Goal: Task Accomplishment & Management: Use online tool/utility

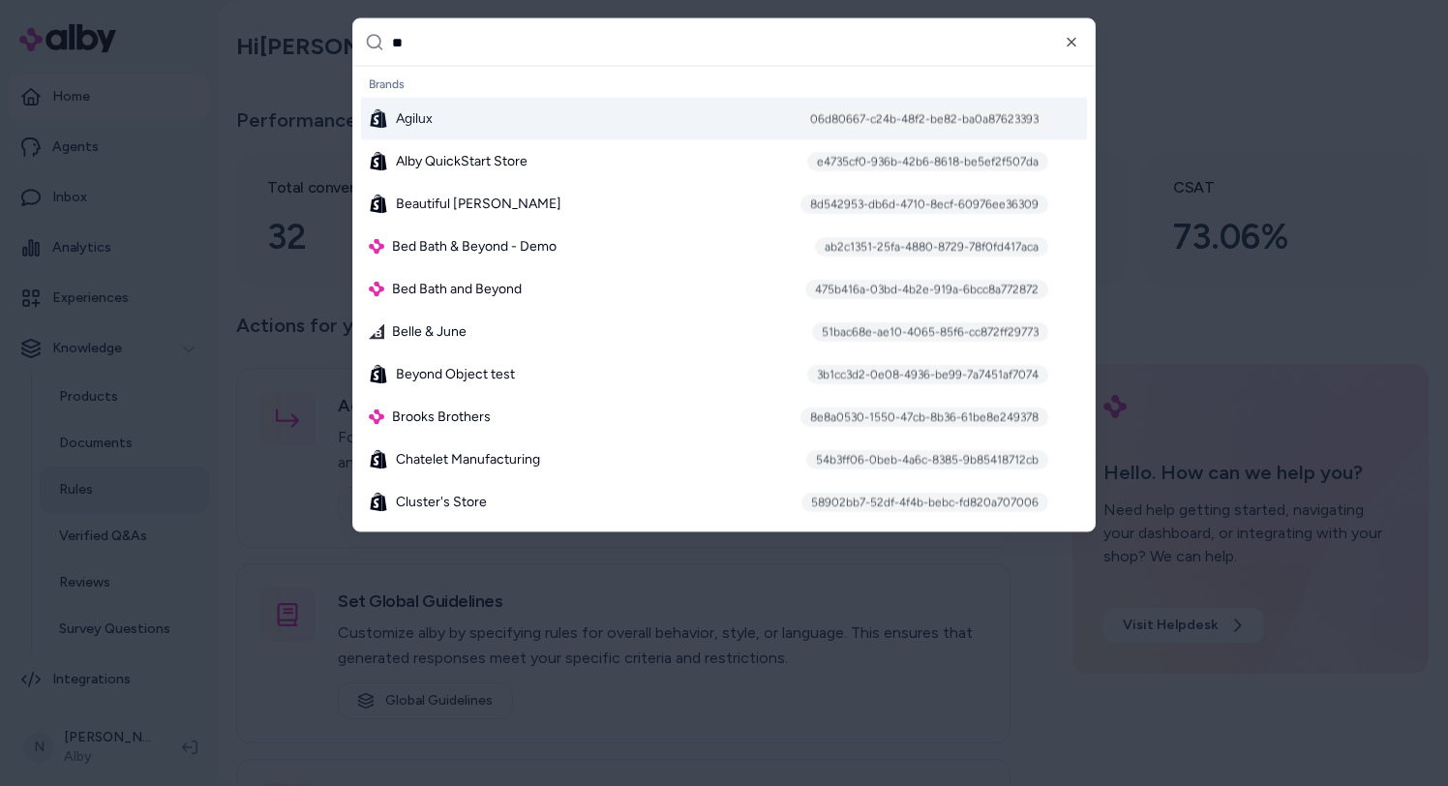
type input "***"
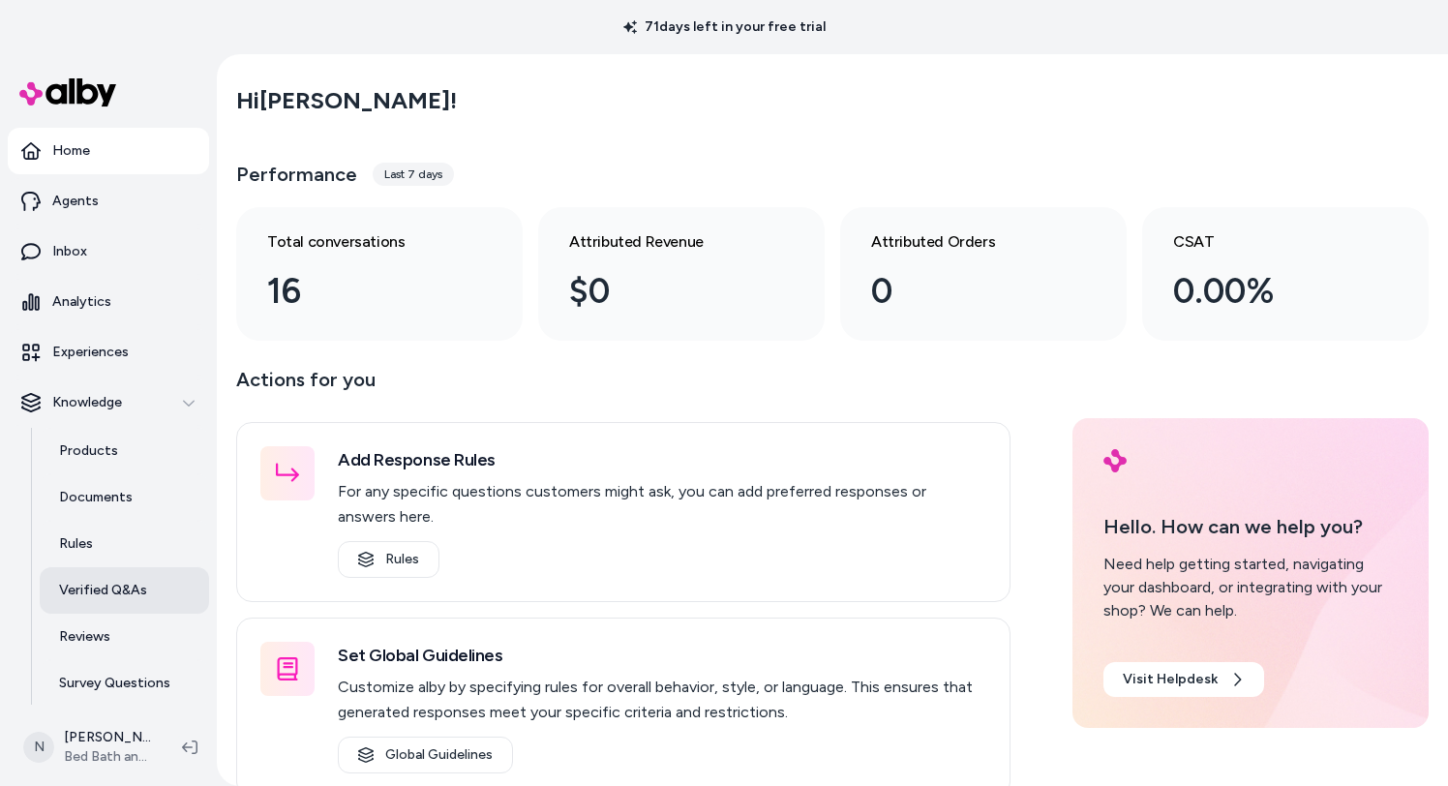
scroll to position [35, 0]
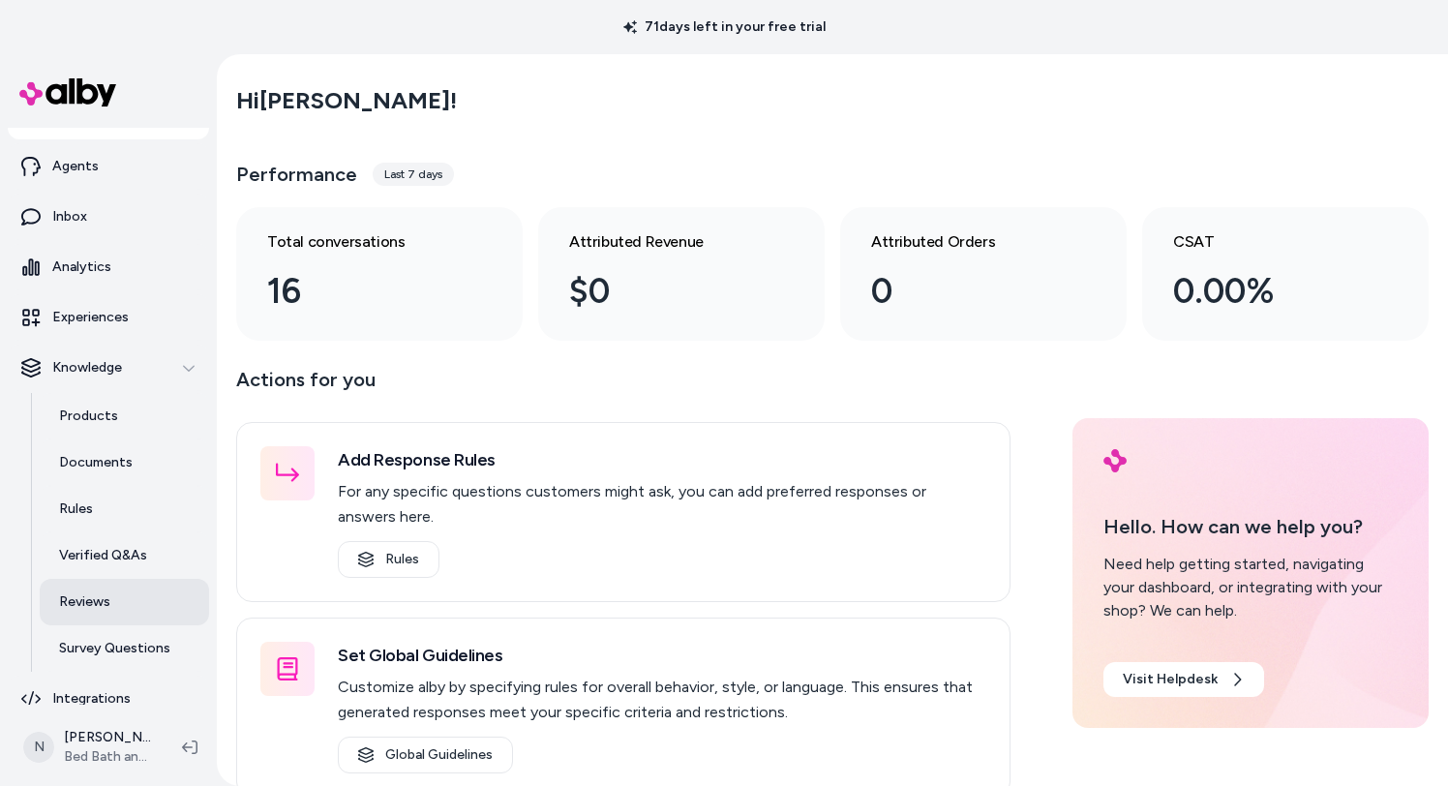
click at [144, 598] on link "Reviews" at bounding box center [124, 602] width 169 height 46
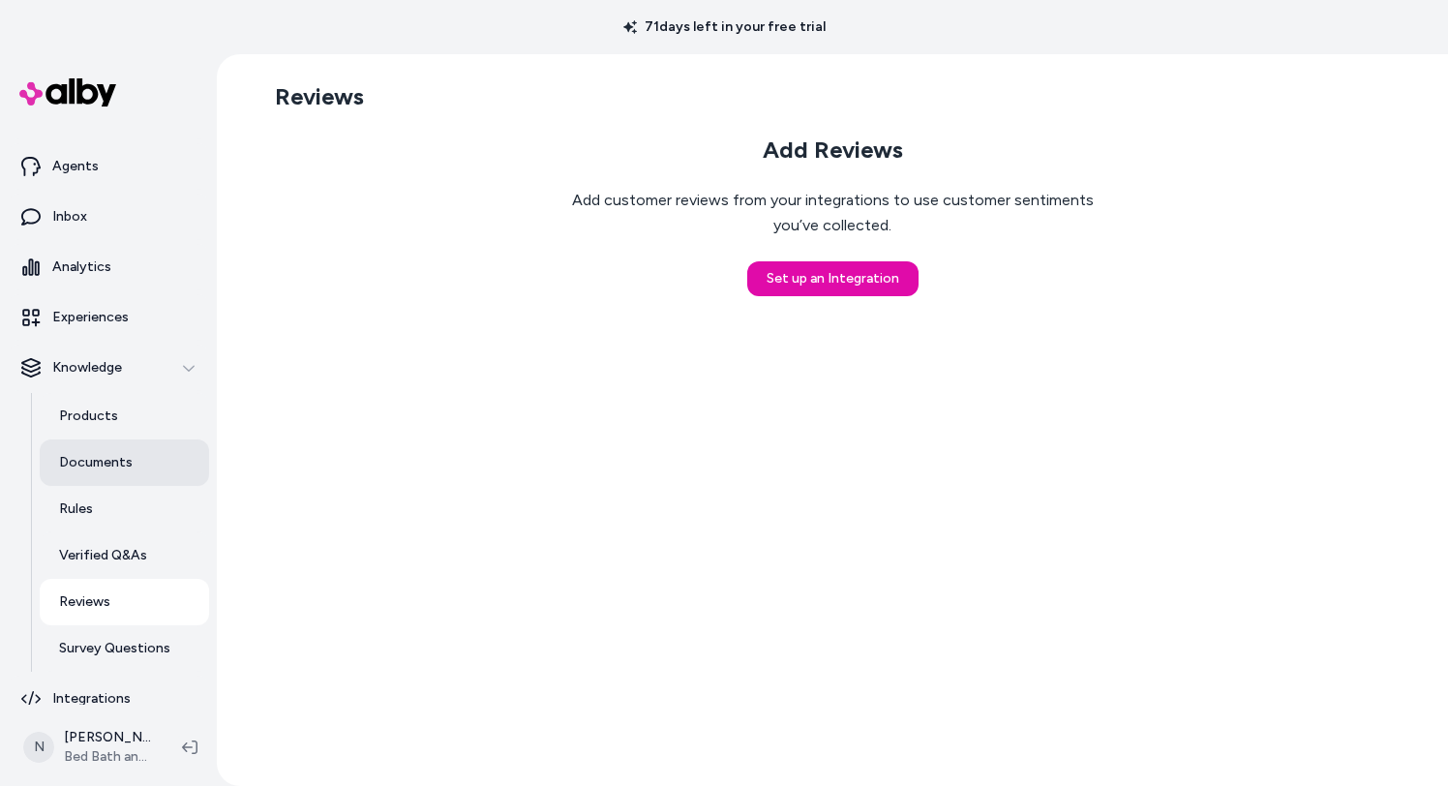
scroll to position [52, 0]
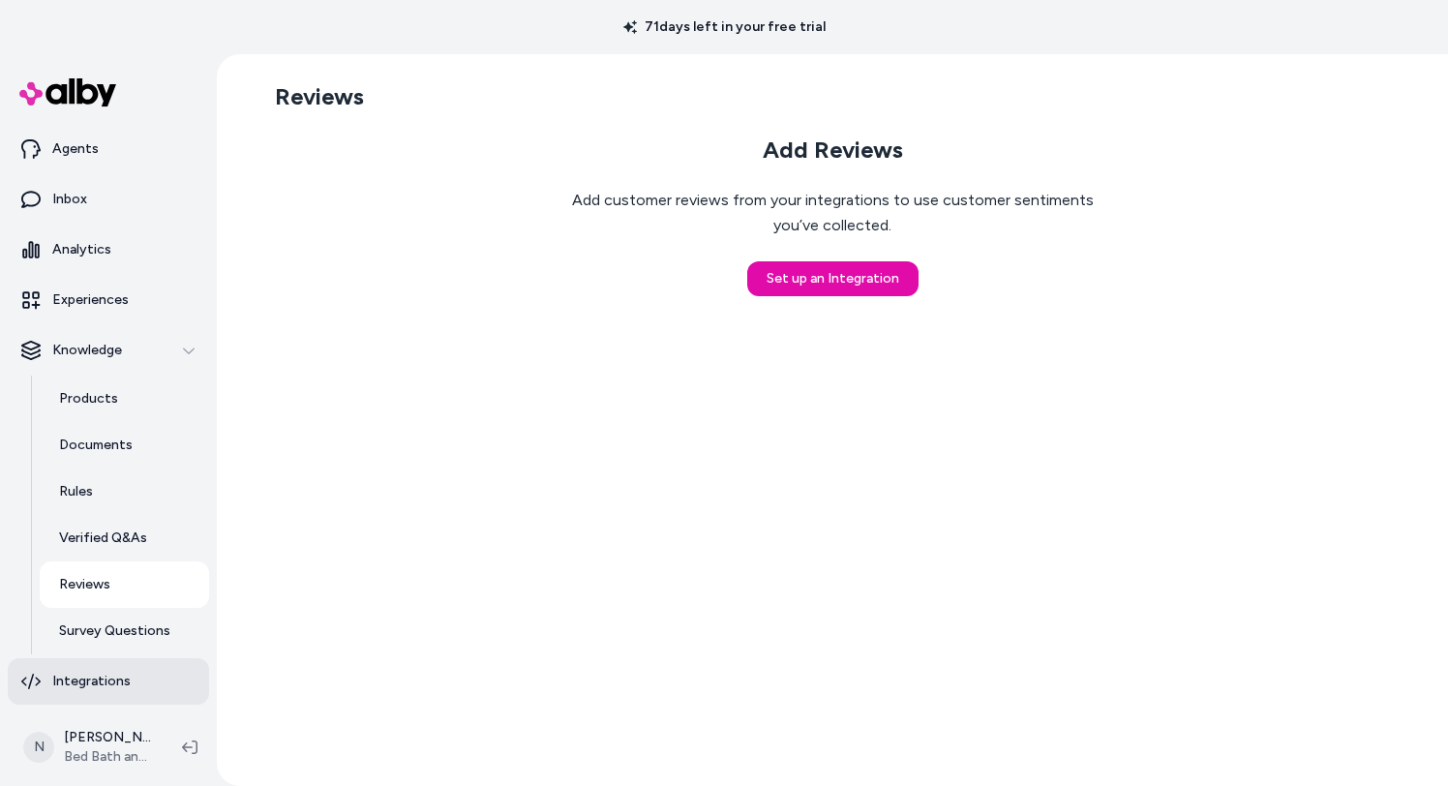
click at [137, 696] on link "Integrations" at bounding box center [108, 681] width 201 height 46
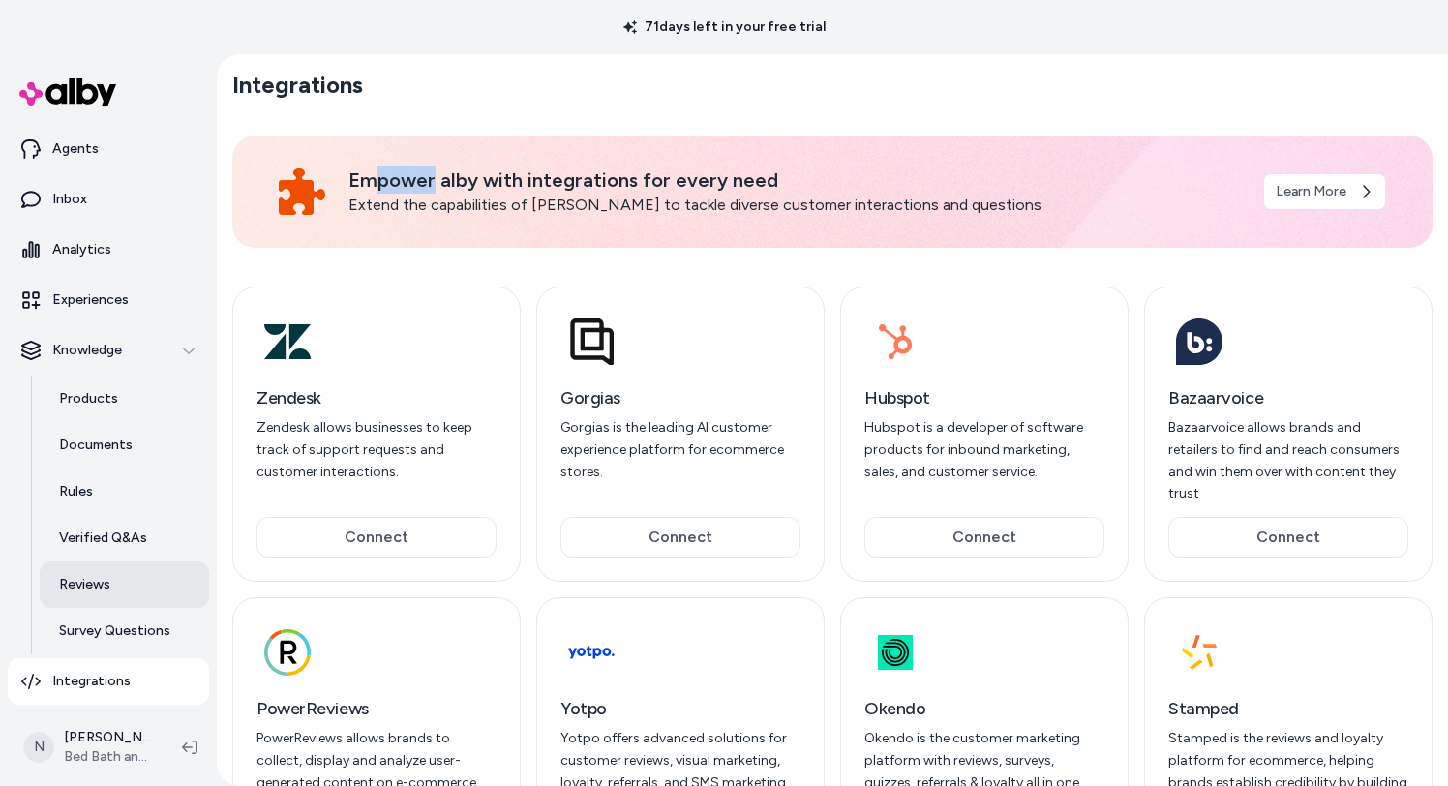
click at [105, 575] on p "Reviews" at bounding box center [84, 584] width 51 height 19
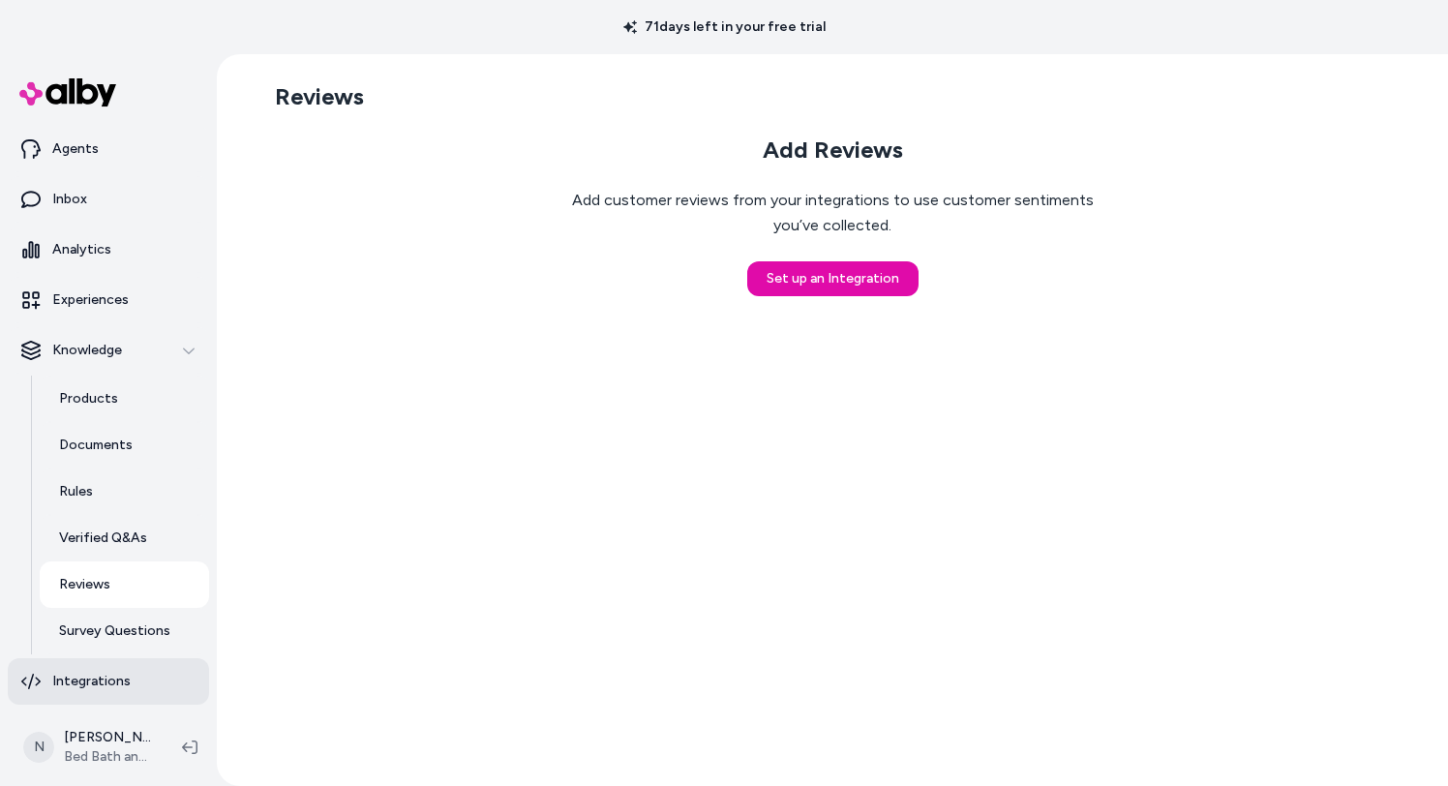
click at [137, 682] on link "Integrations" at bounding box center [108, 681] width 201 height 46
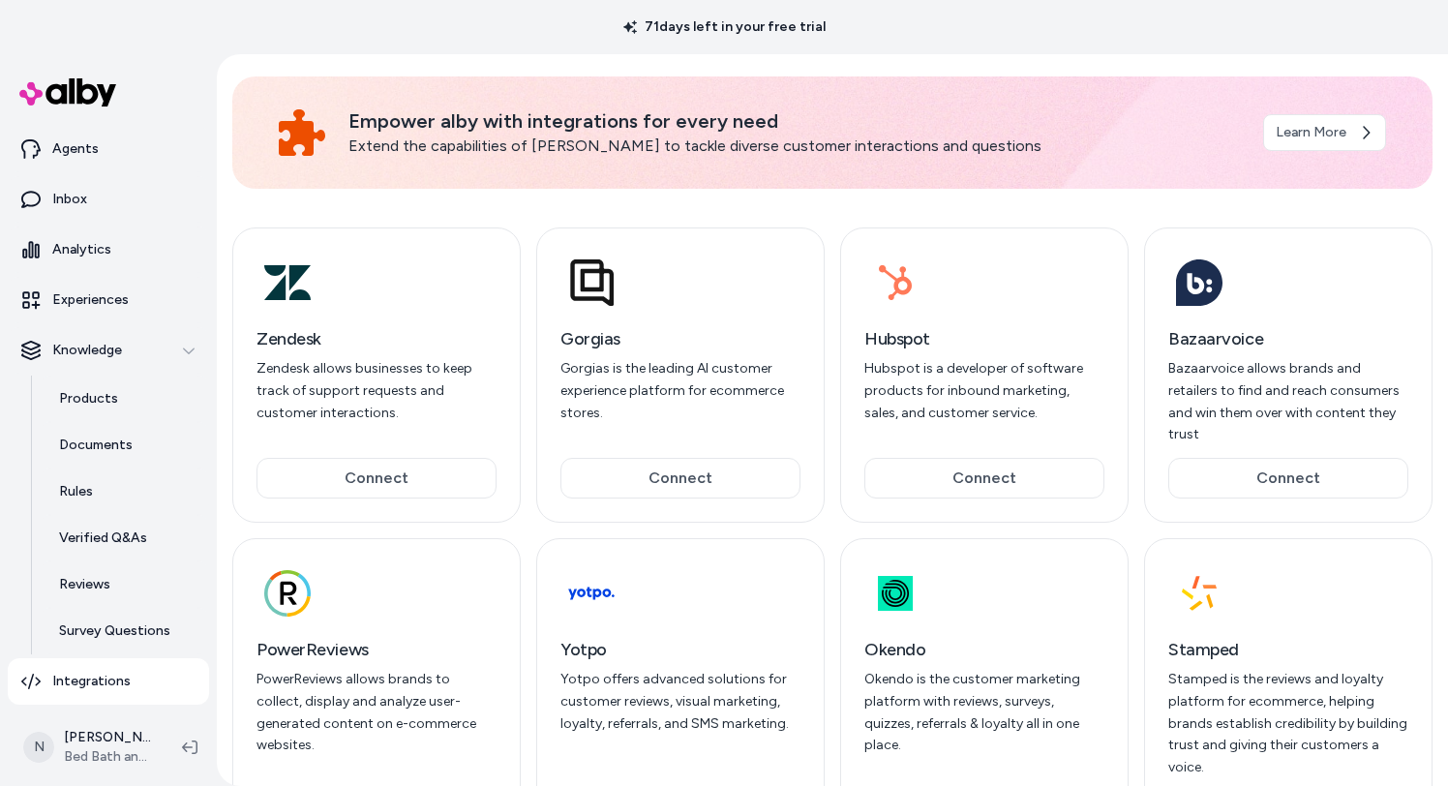
scroll to position [153, 0]
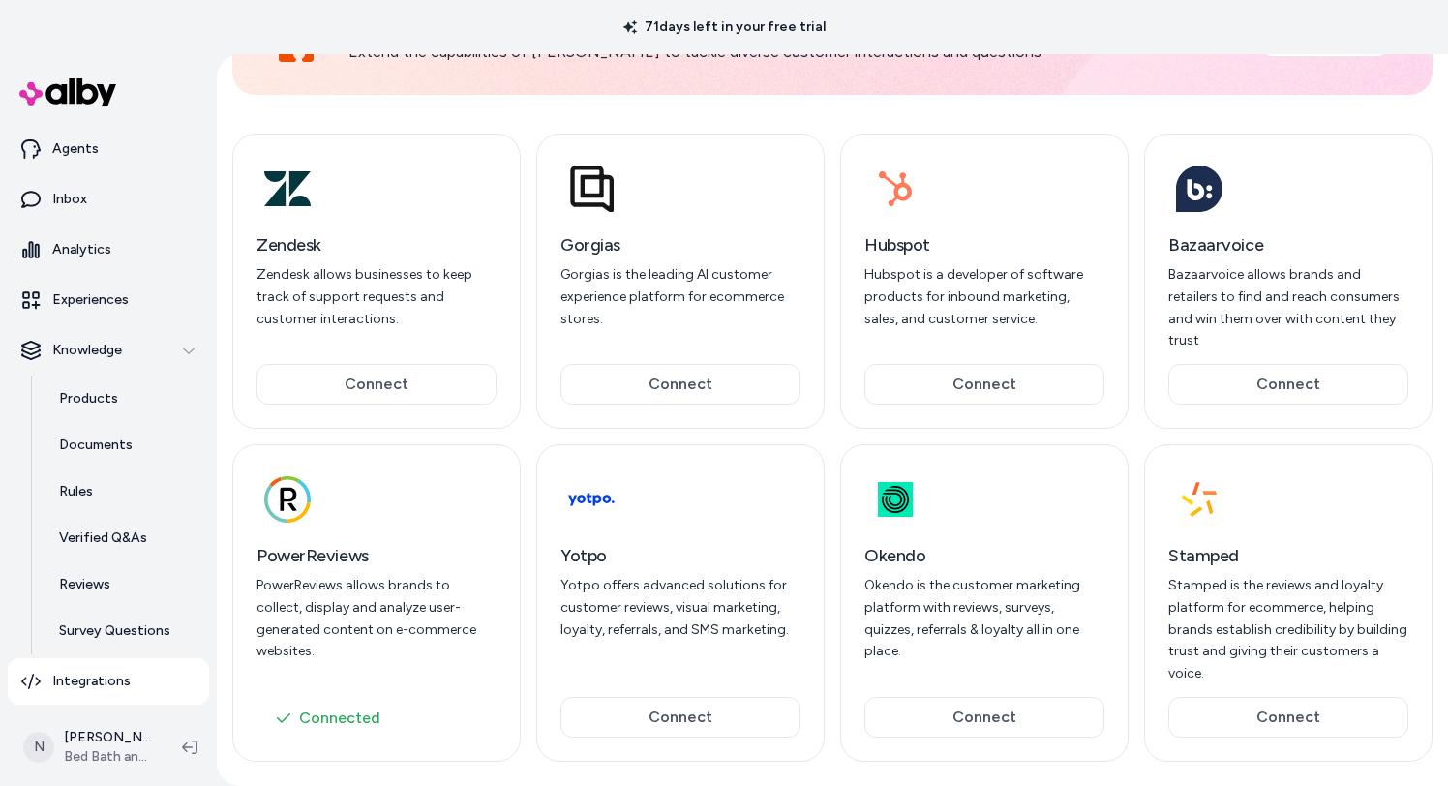
click at [396, 578] on p "PowerReviews allows brands to collect, display and analyze user-generated conte…" at bounding box center [377, 619] width 240 height 88
click at [281, 488] on icon at bounding box center [288, 499] width 16 height 23
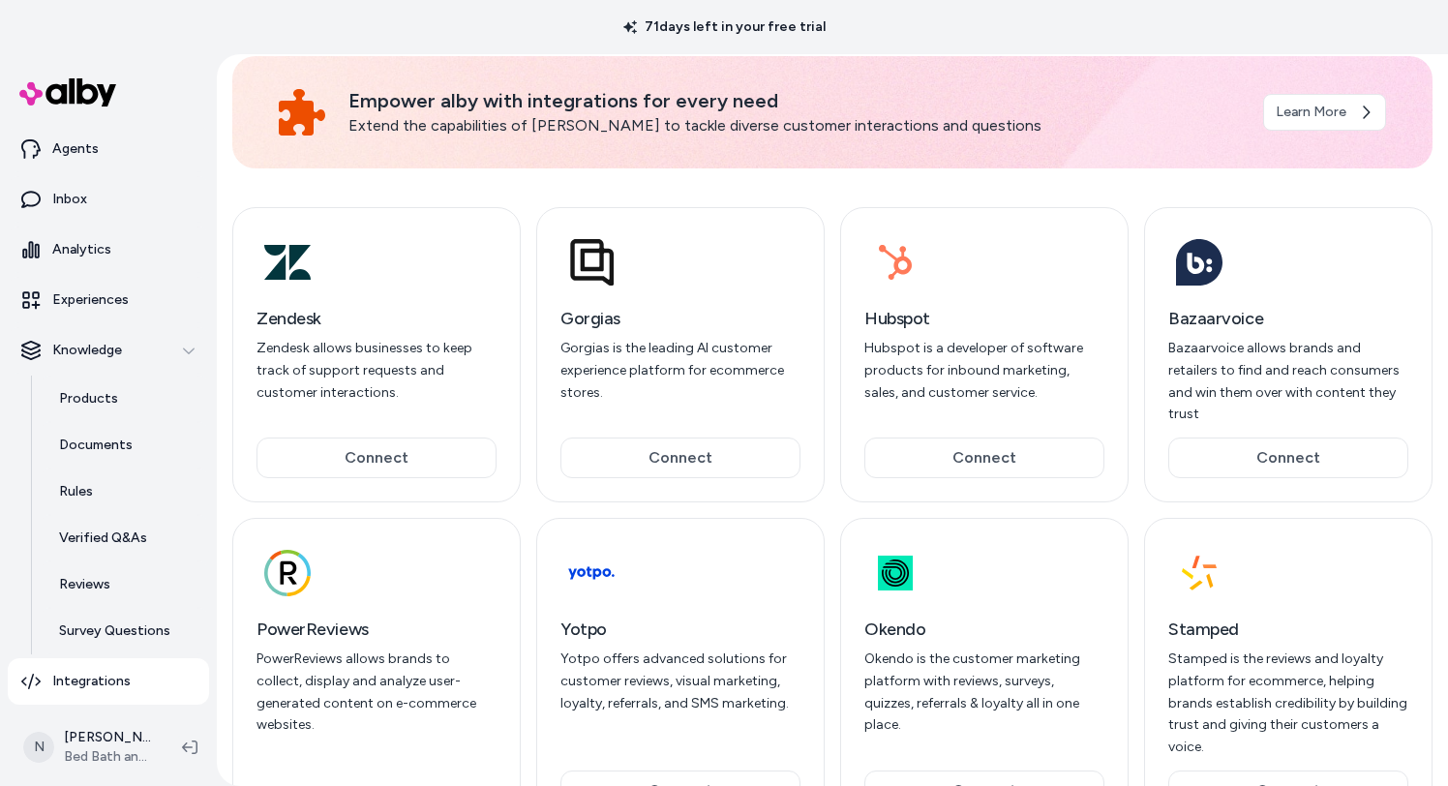
scroll to position [0, 0]
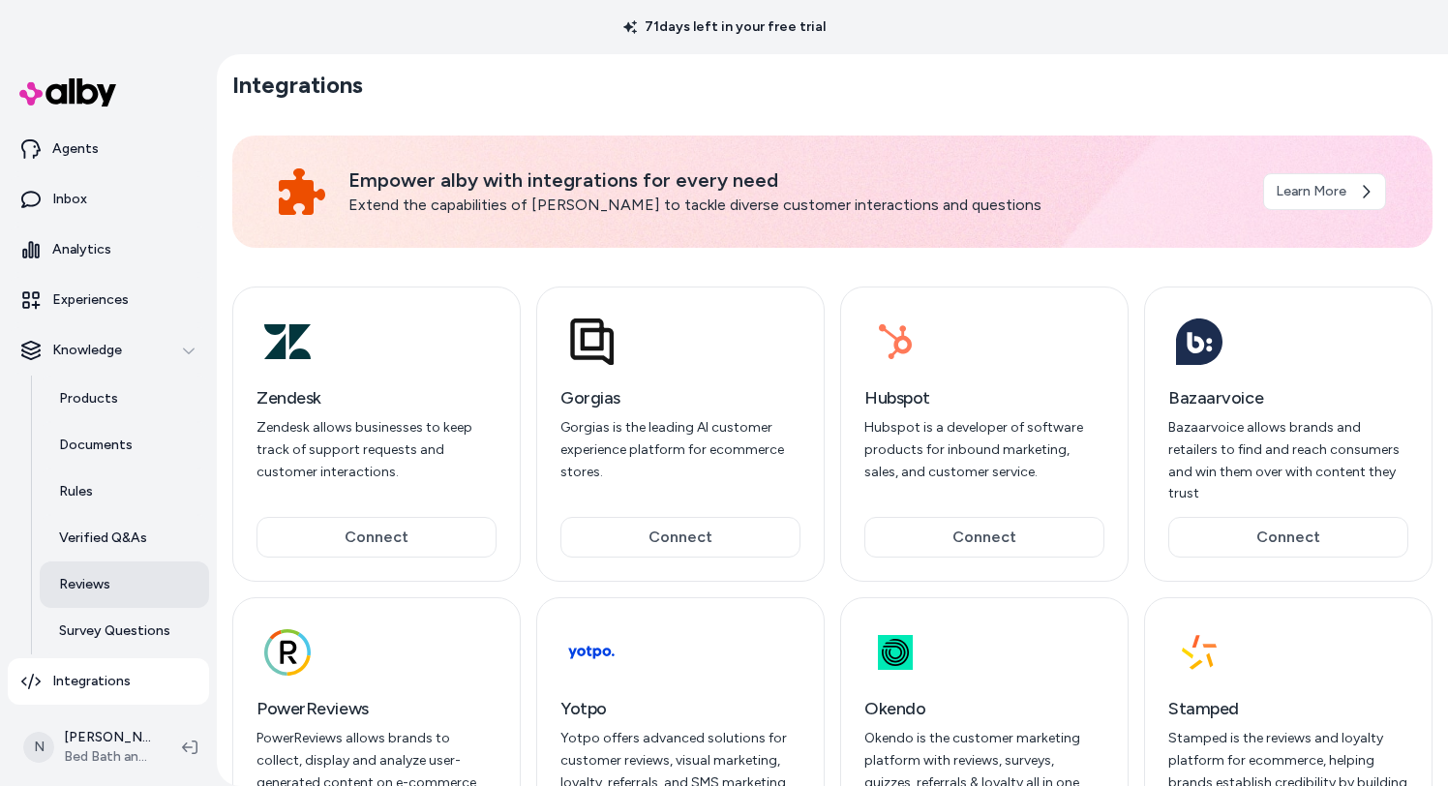
click at [117, 578] on link "Reviews" at bounding box center [124, 584] width 169 height 46
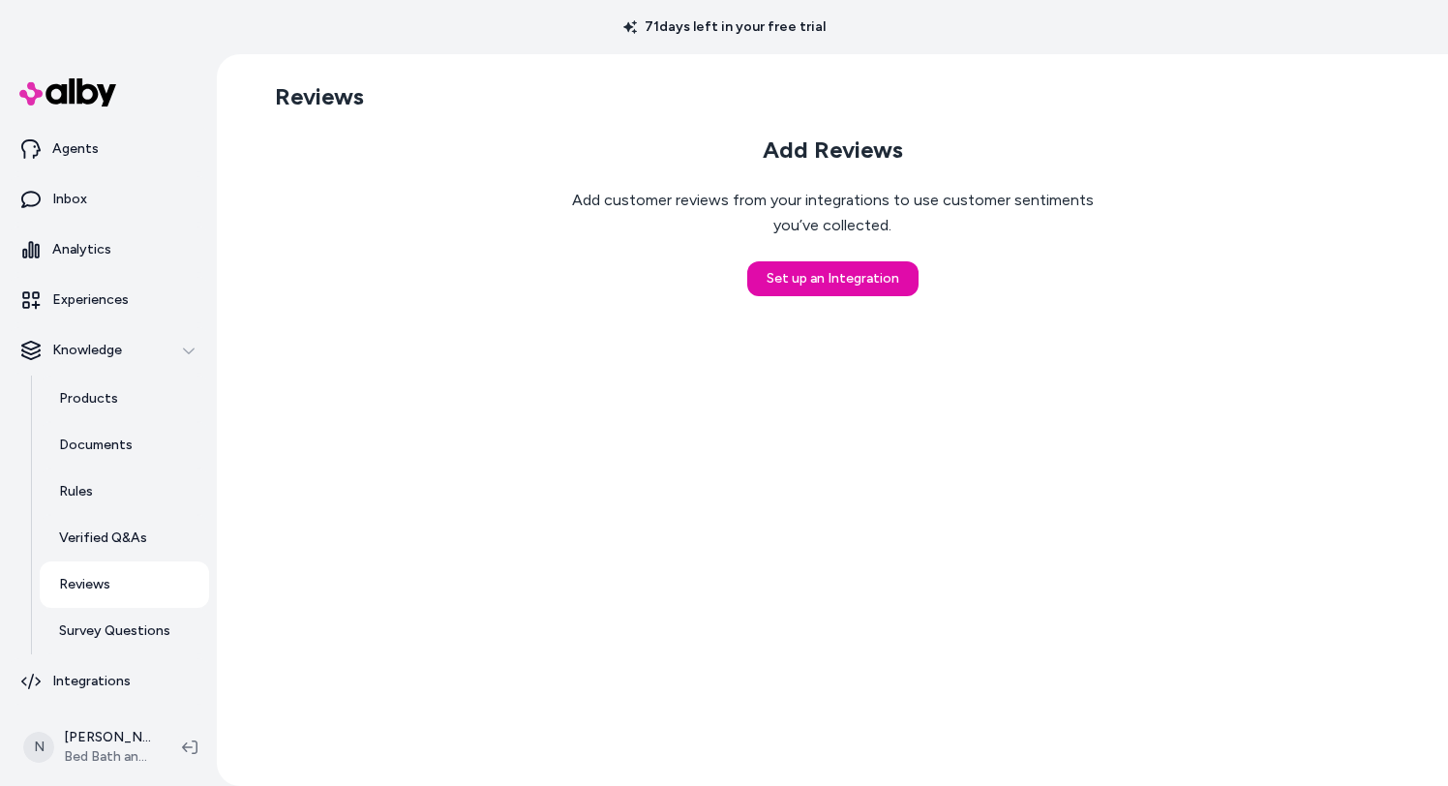
click at [875, 153] on h2 "Add Reviews" at bounding box center [833, 150] width 140 height 29
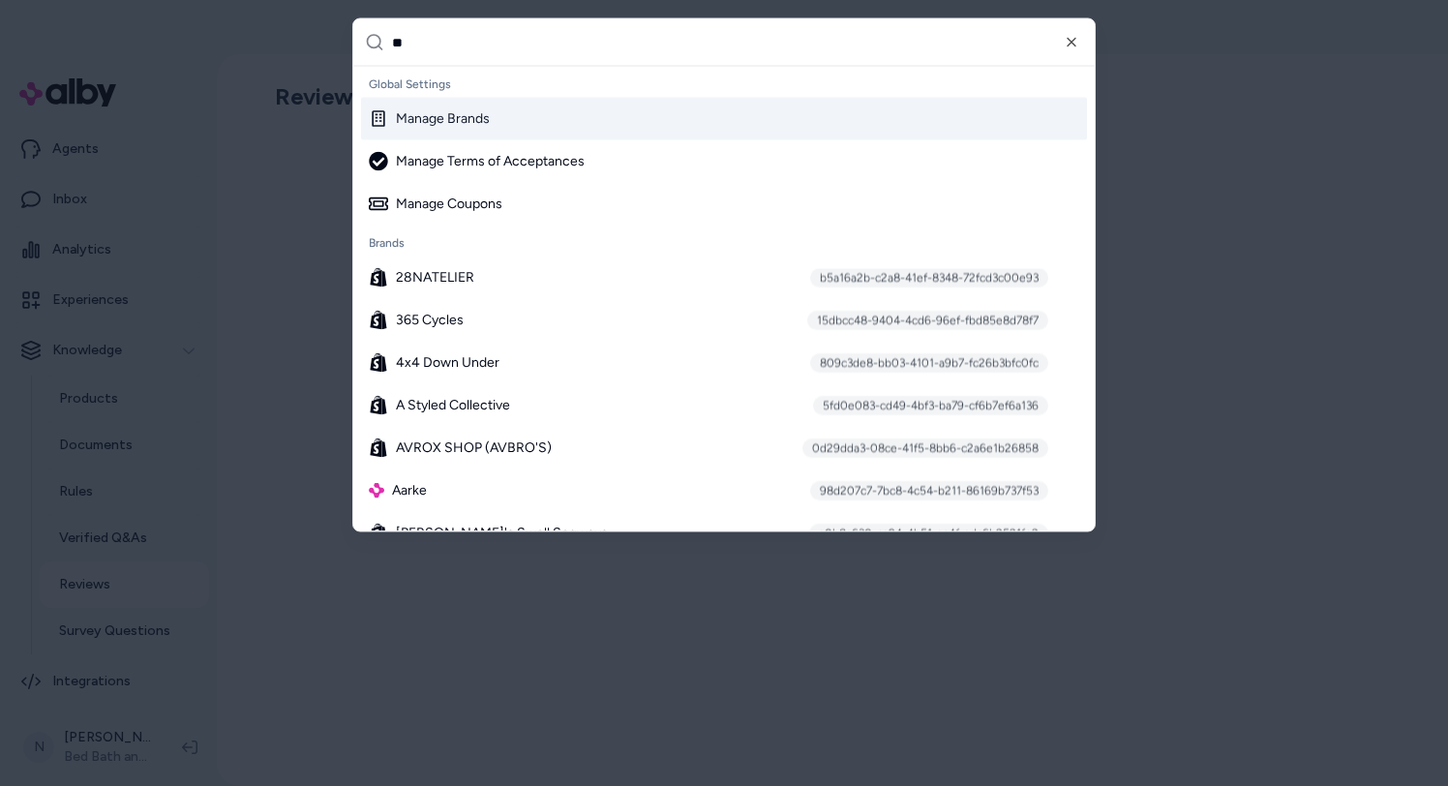
type input "***"
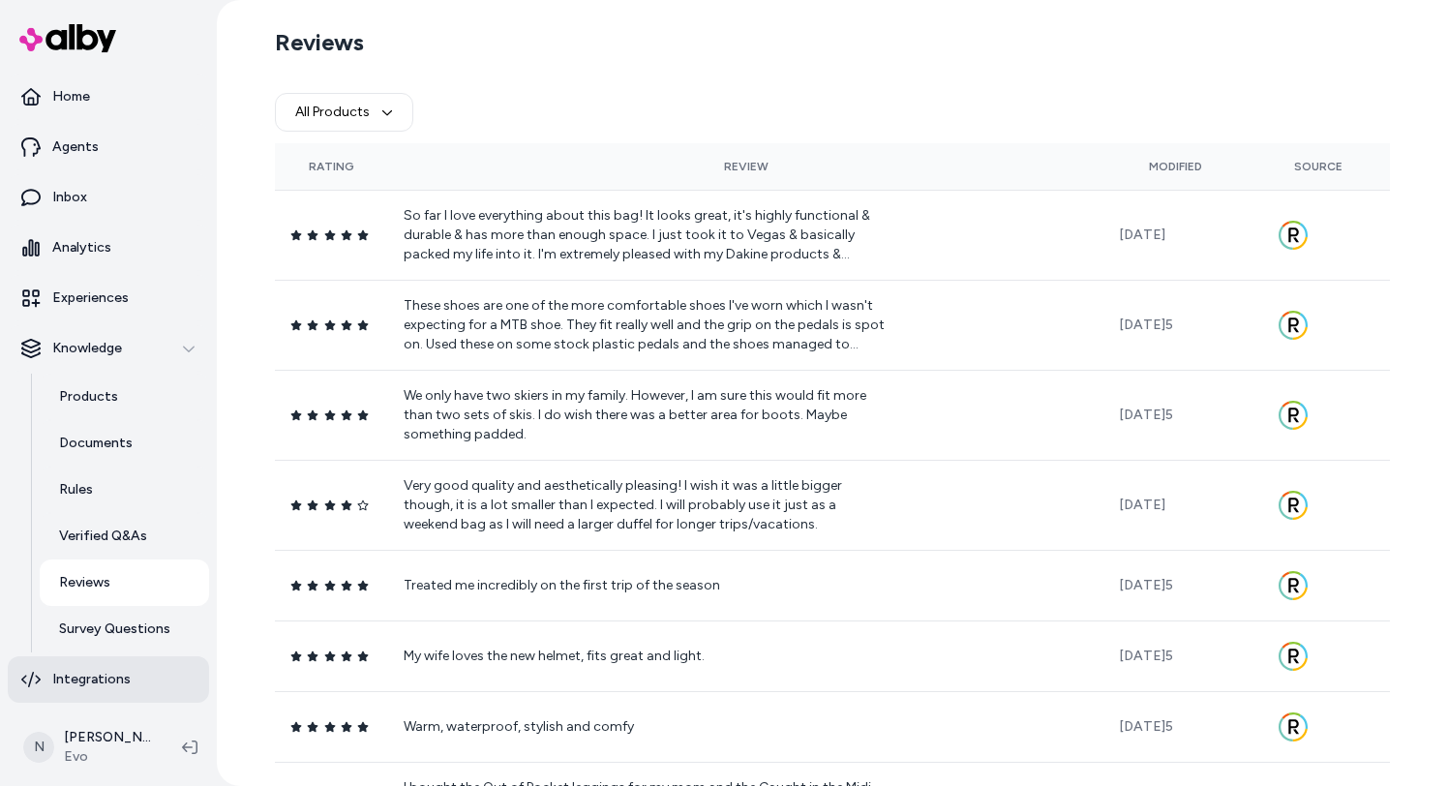
click at [125, 688] on p "Integrations" at bounding box center [91, 679] width 78 height 19
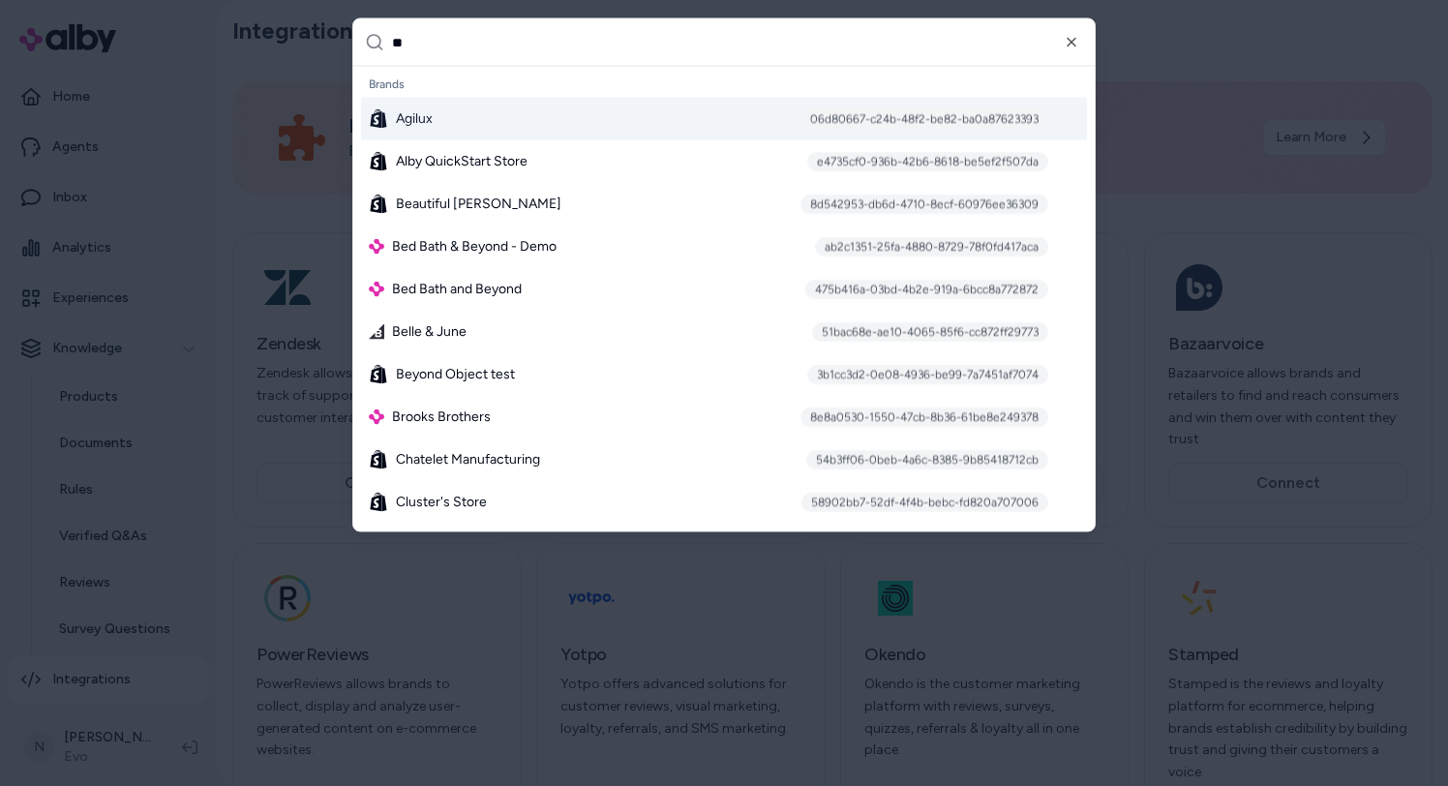
type input "***"
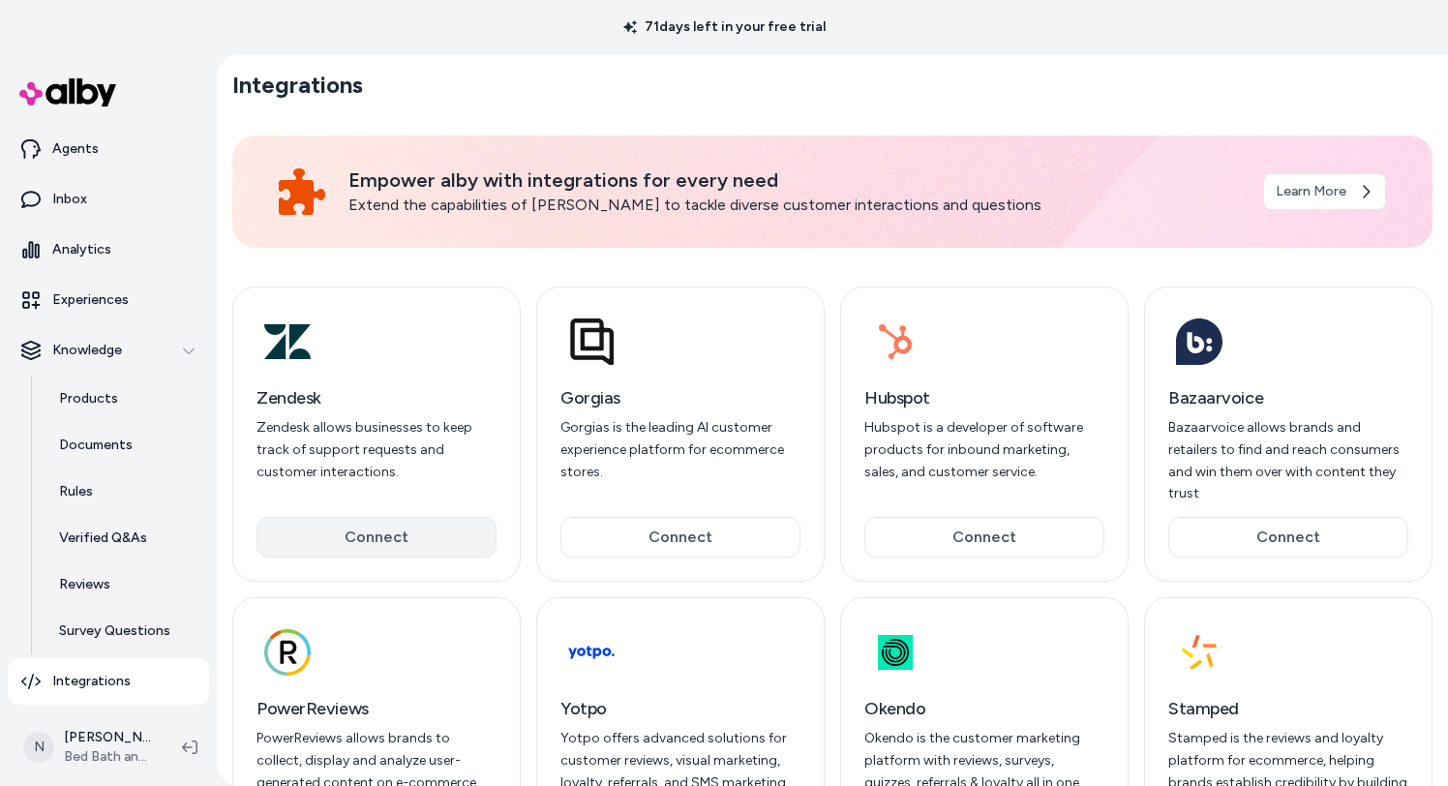
scroll to position [153, 0]
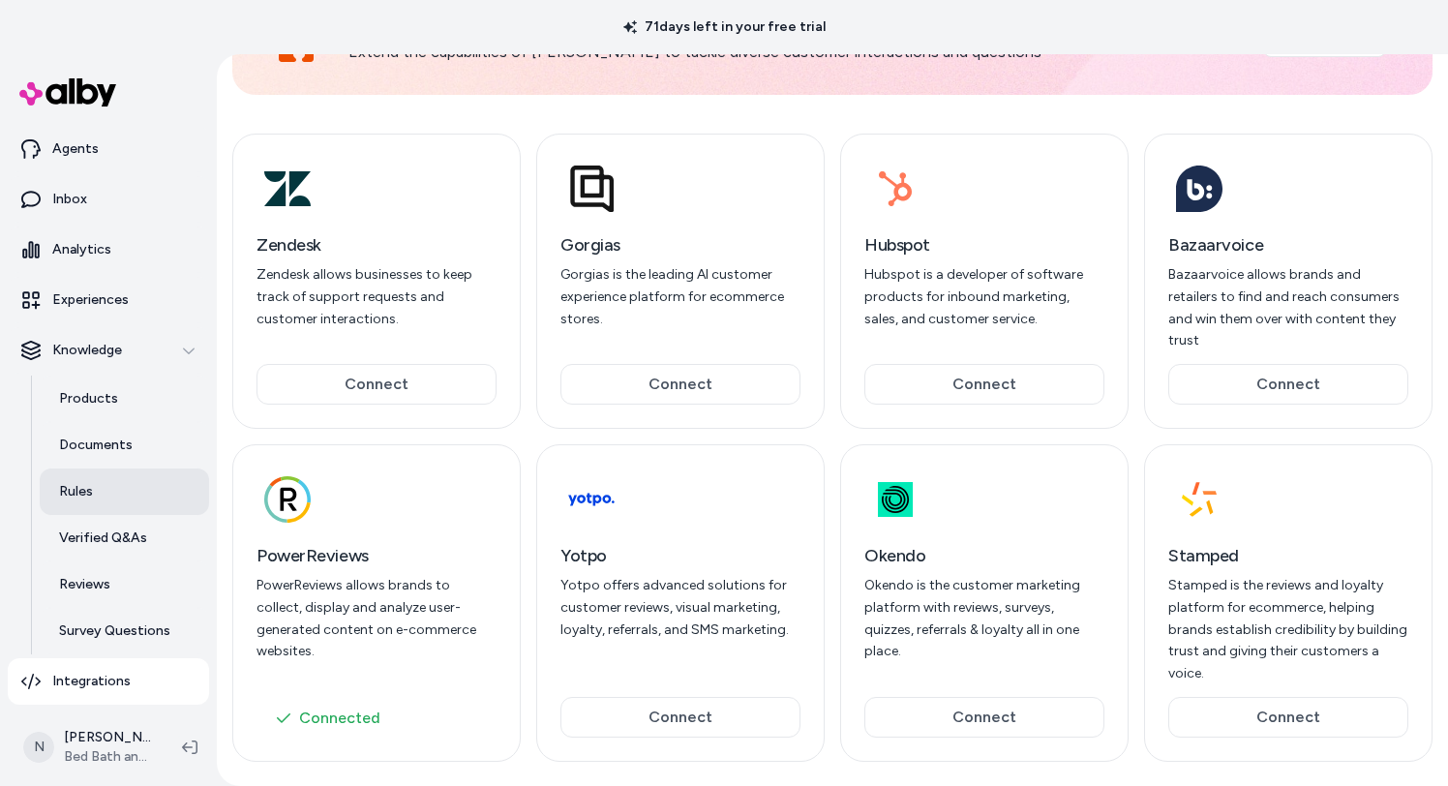
click at [111, 503] on link "Rules" at bounding box center [124, 491] width 169 height 46
click at [112, 575] on link "Reviews" at bounding box center [124, 584] width 169 height 46
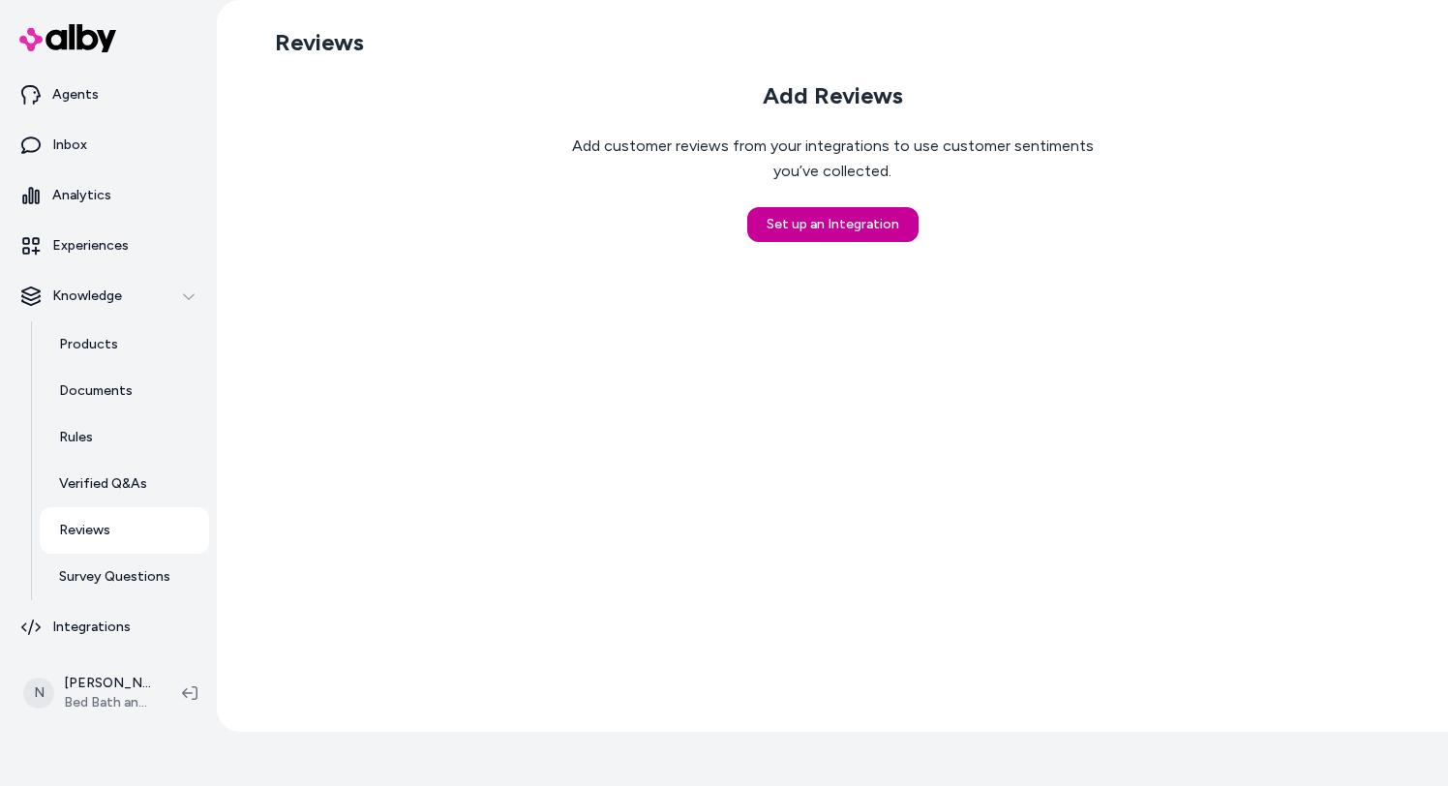
click at [804, 224] on button "Set up an Integration" at bounding box center [832, 224] width 171 height 35
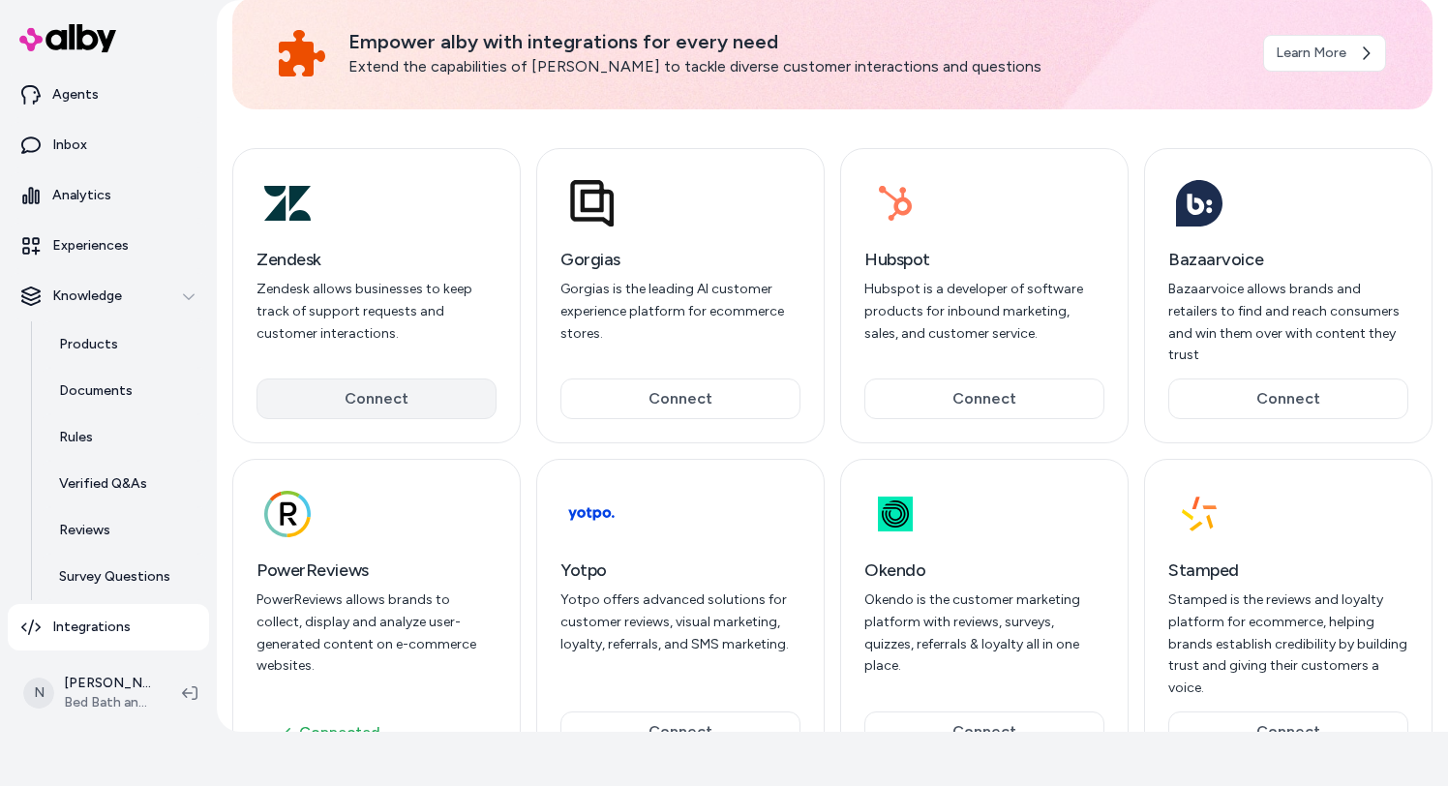
scroll to position [153, 0]
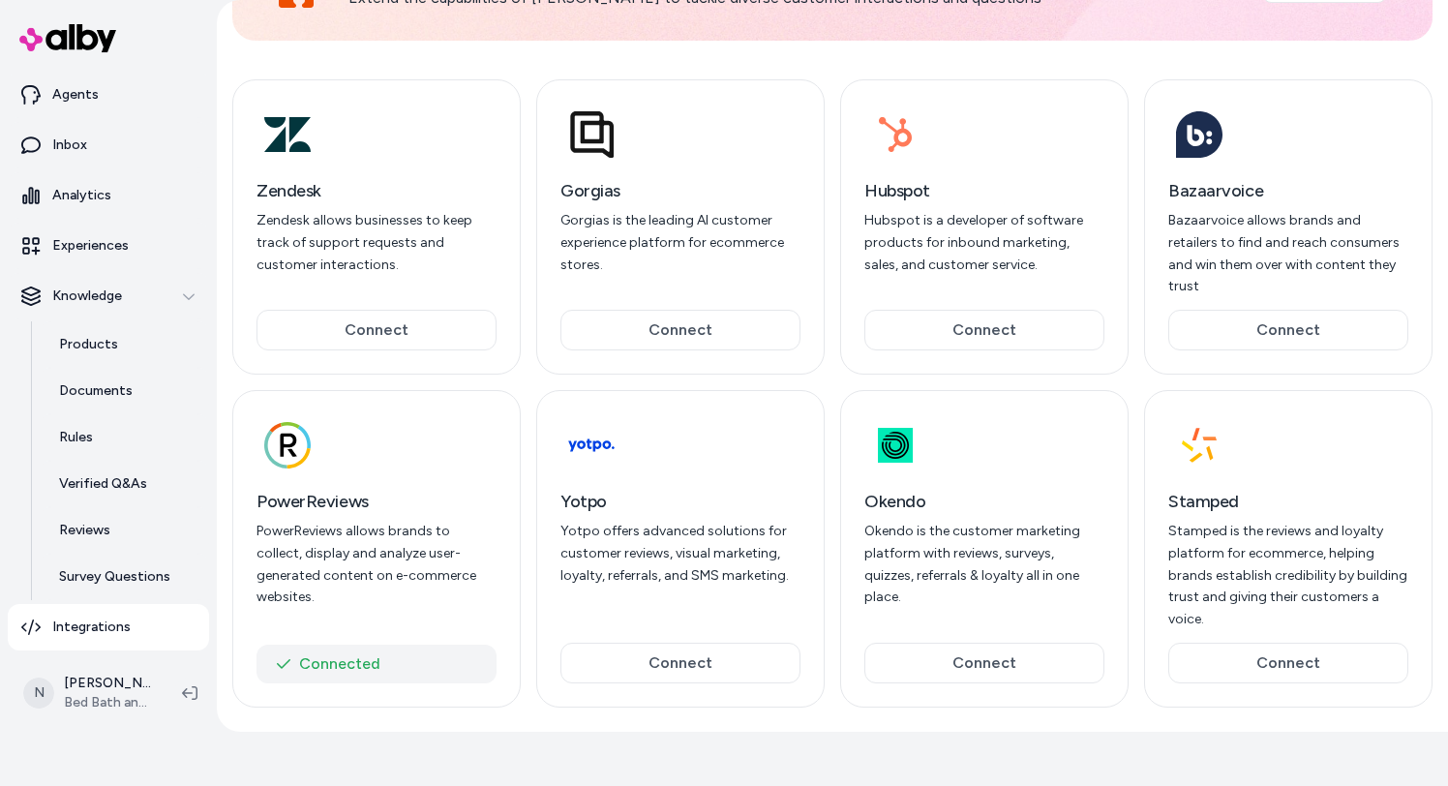
click at [393, 645] on button "Connected" at bounding box center [377, 664] width 240 height 39
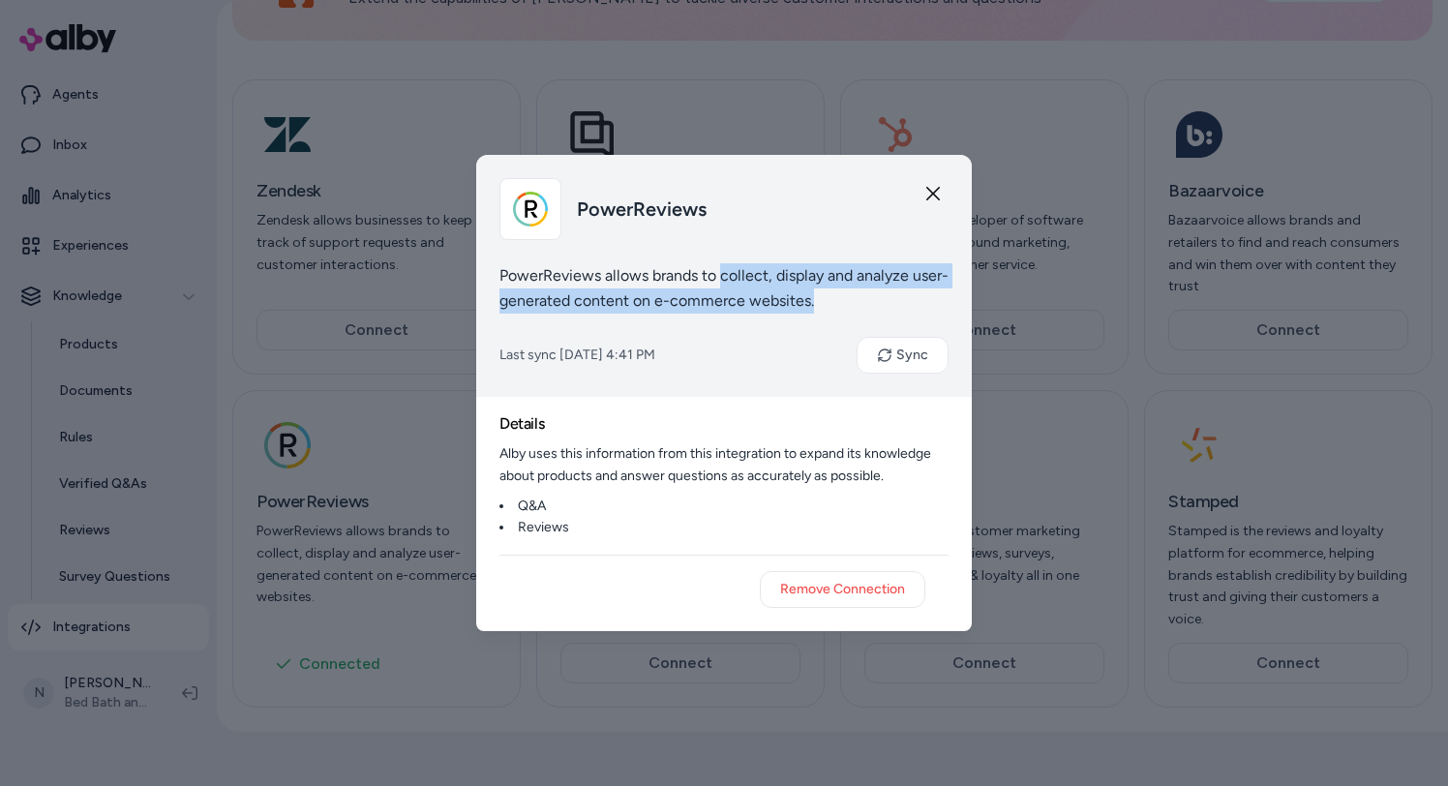
drag, startPoint x: 722, startPoint y: 274, endPoint x: 715, endPoint y: 314, distance: 40.3
click at [715, 314] on div "PowerReviews PowerReviews allows brands to collect, display and analyze user-ge…" at bounding box center [724, 276] width 496 height 242
